Goal: Information Seeking & Learning: Learn about a topic

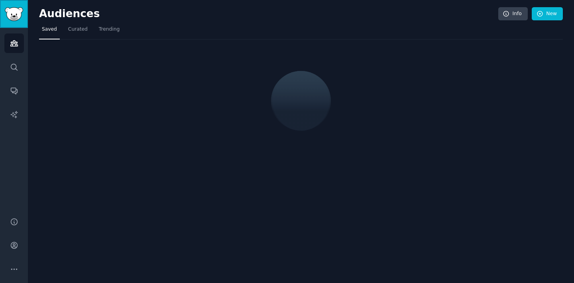
click at [19, 6] on link "Sidebar" at bounding box center [14, 14] width 28 height 28
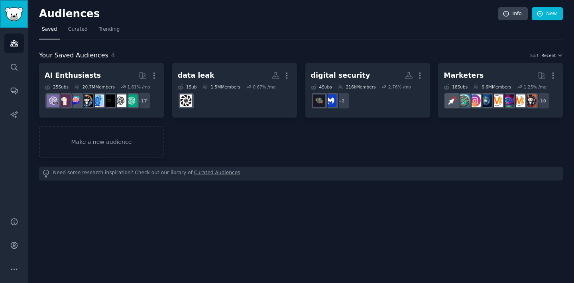
click at [16, 16] on img "Sidebar" at bounding box center [14, 14] width 18 height 14
click at [20, 15] on img "Sidebar" at bounding box center [14, 14] width 18 height 14
click at [410, 156] on div "AI Enthusiasts More 25 Sub s 20.7M Members 1.61 % /mo + 17 data leak More 1 Sub…" at bounding box center [301, 110] width 524 height 95
